Goal: Navigation & Orientation: Find specific page/section

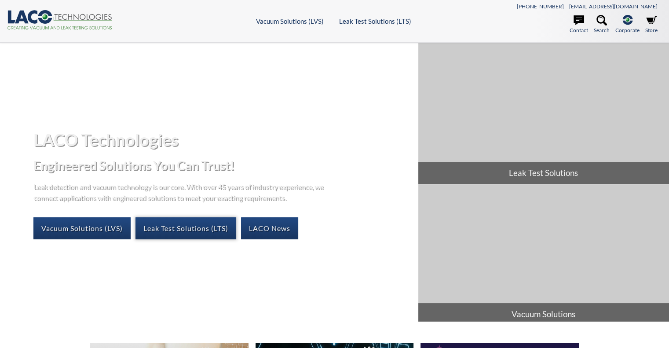
select select "ווידג'ט לתרגום שפות"
click at [79, 232] on link "Vacuum Solutions (LVS)" at bounding box center [81, 228] width 97 height 22
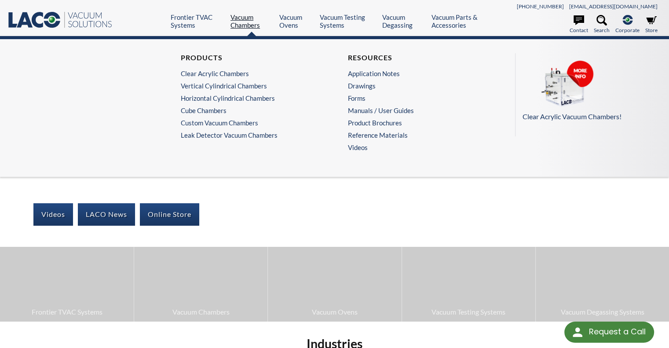
click at [249, 19] on link "Vacuum Chambers" at bounding box center [252, 21] width 42 height 16
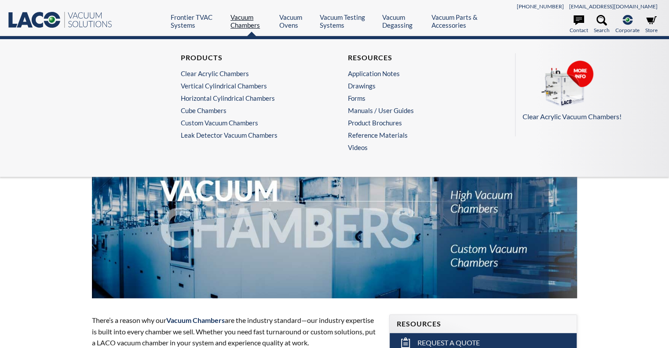
select select "ווידג'ט לתרגום שפות"
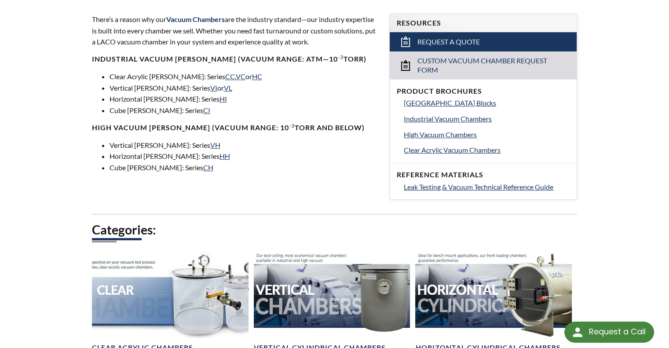
scroll to position [257, 0]
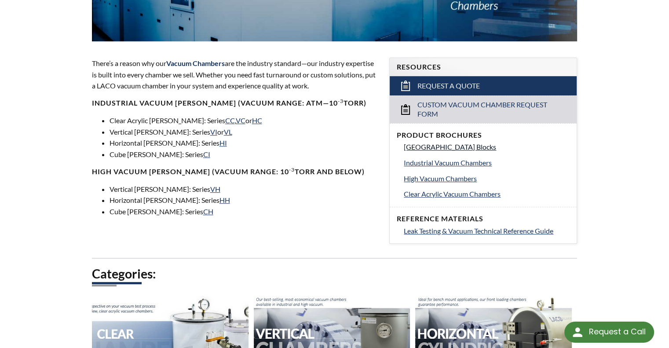
click at [433, 147] on span "[GEOGRAPHIC_DATA] Blocks" at bounding box center [450, 147] width 92 height 8
click at [203, 211] on link "CH" at bounding box center [208, 211] width 10 height 8
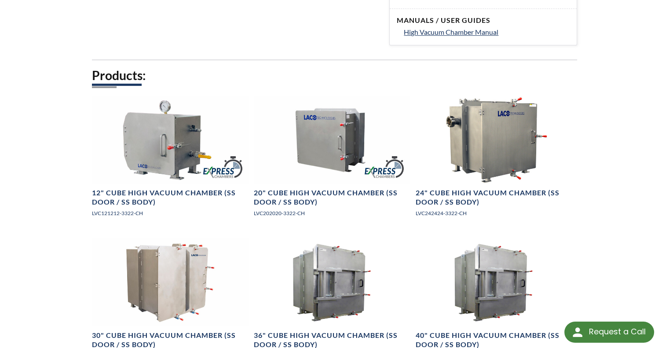
scroll to position [484, 0]
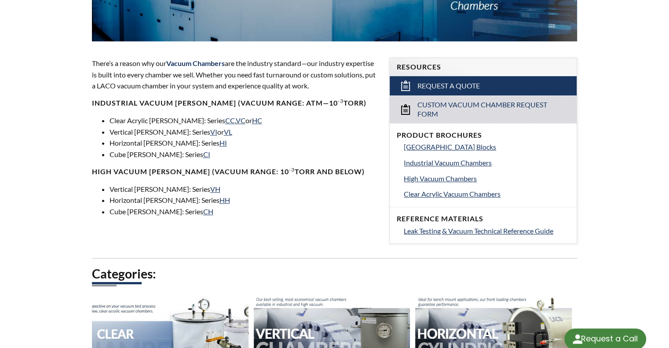
select select "ווידג'ט לתרגום שפות"
click at [431, 179] on span "High Vacuum Chambers" at bounding box center [440, 178] width 73 height 8
